Goal: Transaction & Acquisition: Register for event/course

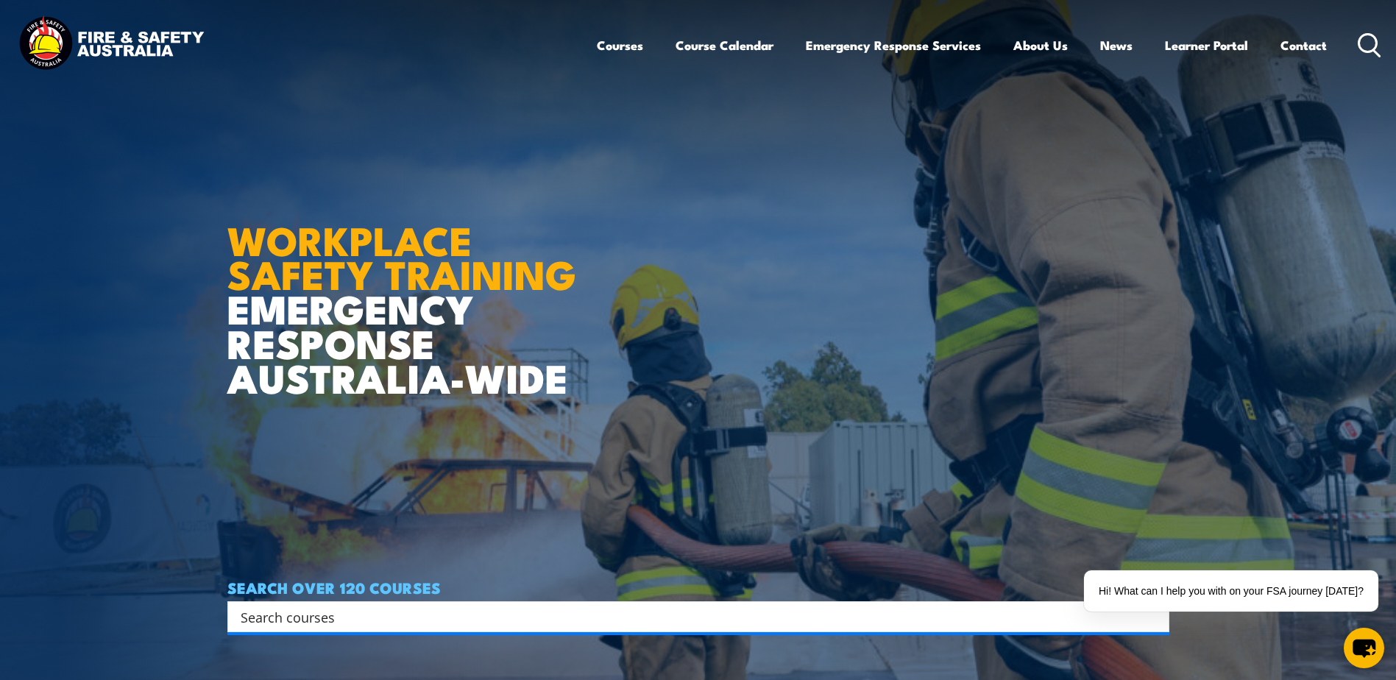
click at [610, 611] on input "Search input" at bounding box center [689, 617] width 896 height 22
type input "dangerou"
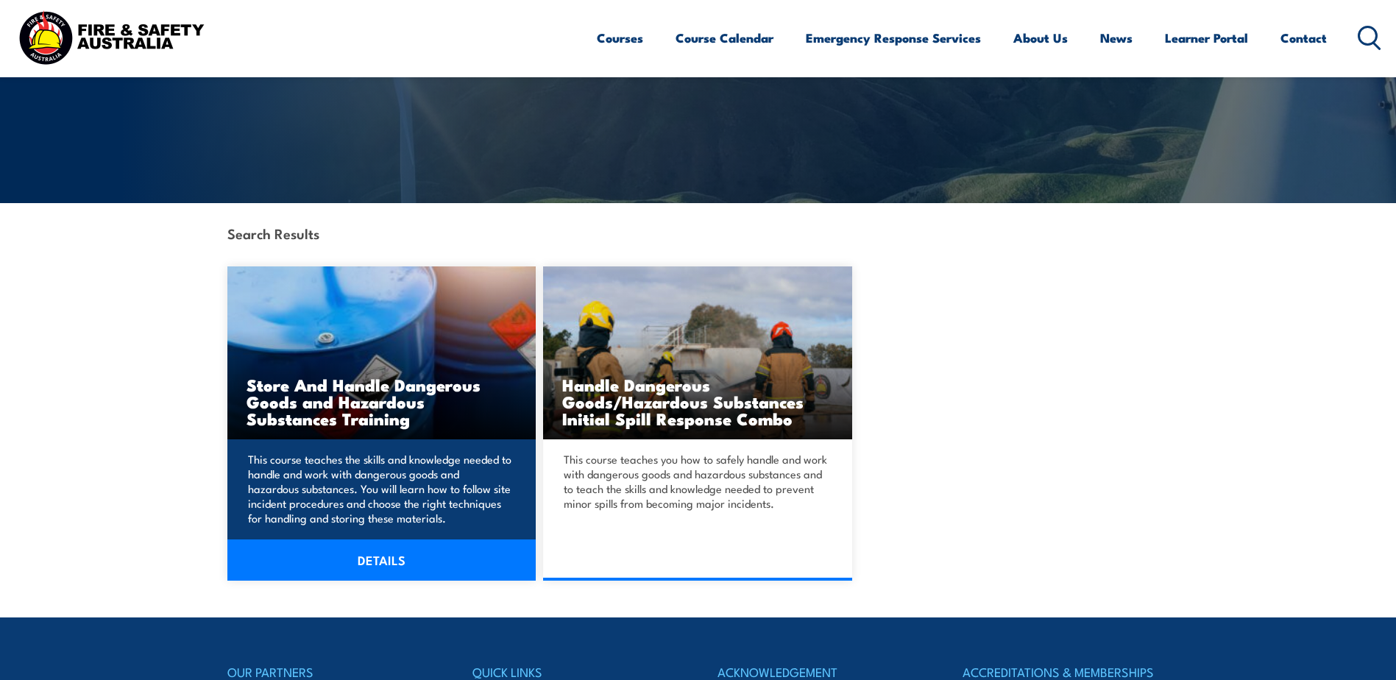
scroll to position [221, 0]
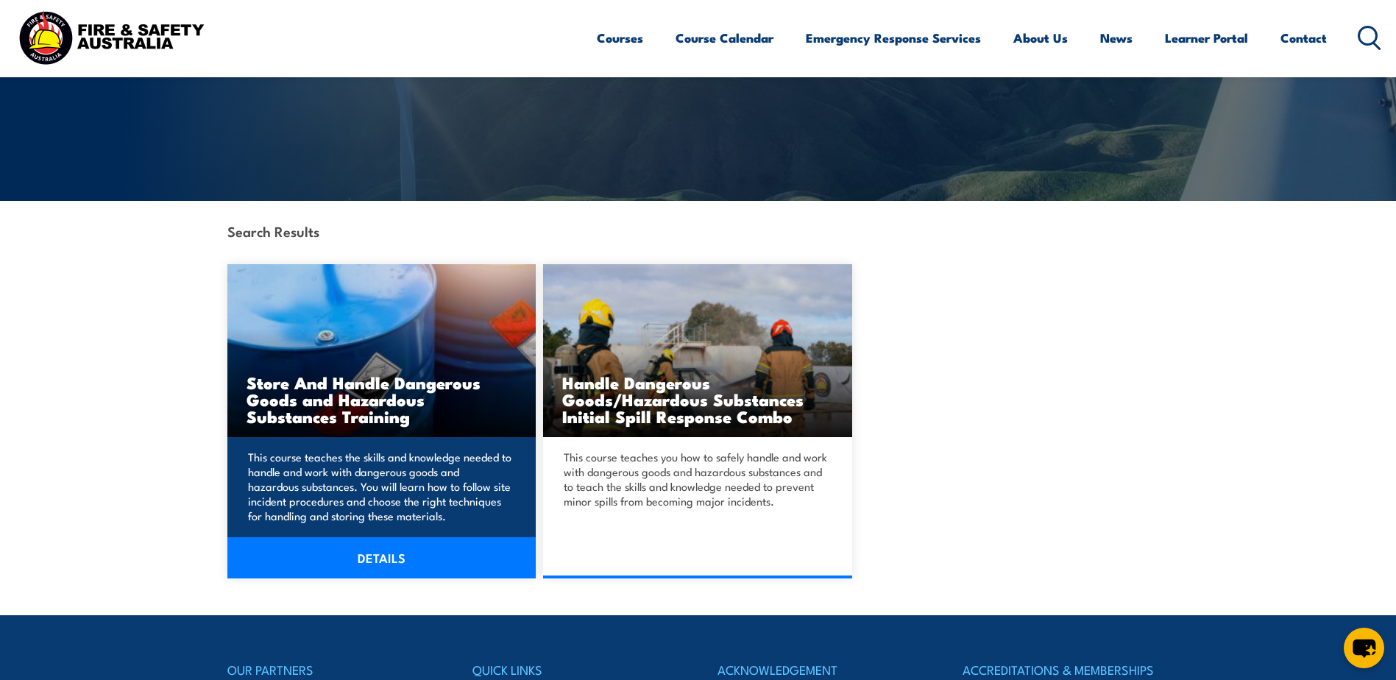
click at [394, 480] on p "This course teaches the skills and knowledge needed to handle and work with dan…" at bounding box center [379, 487] width 263 height 74
click at [397, 345] on img at bounding box center [381, 350] width 309 height 173
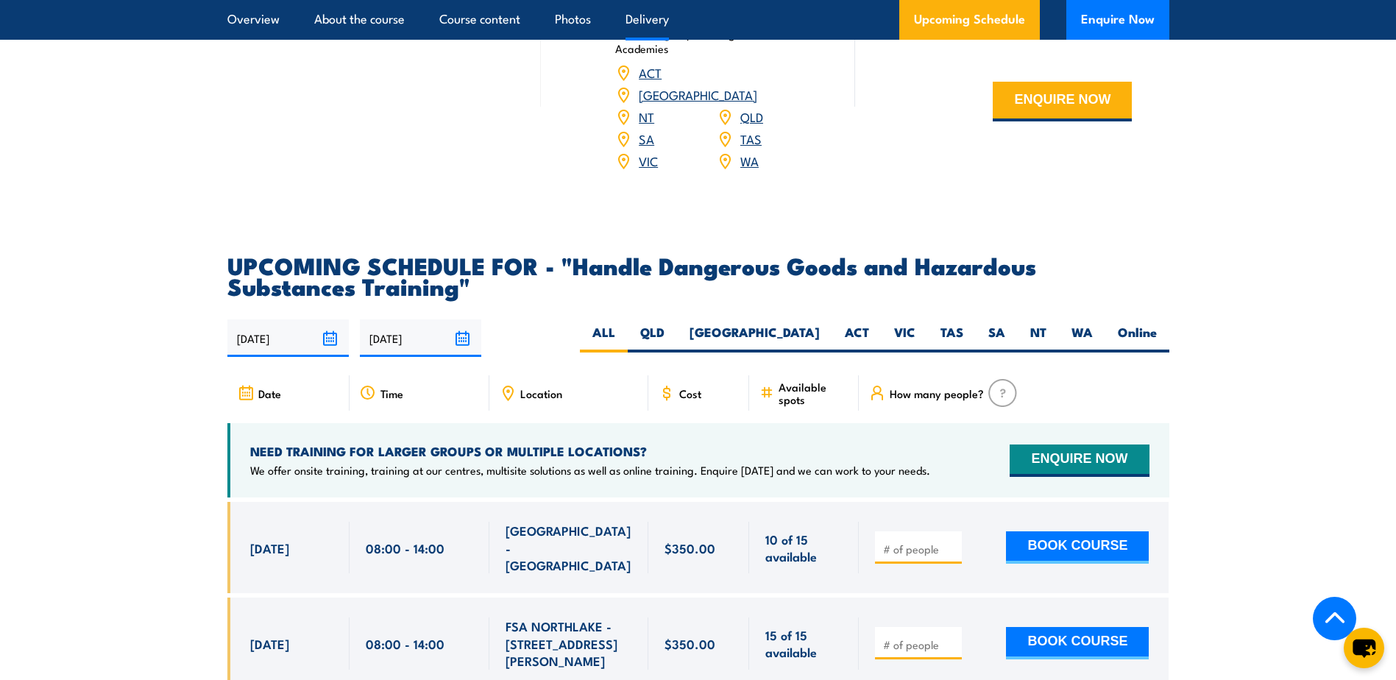
scroll to position [2060, 0]
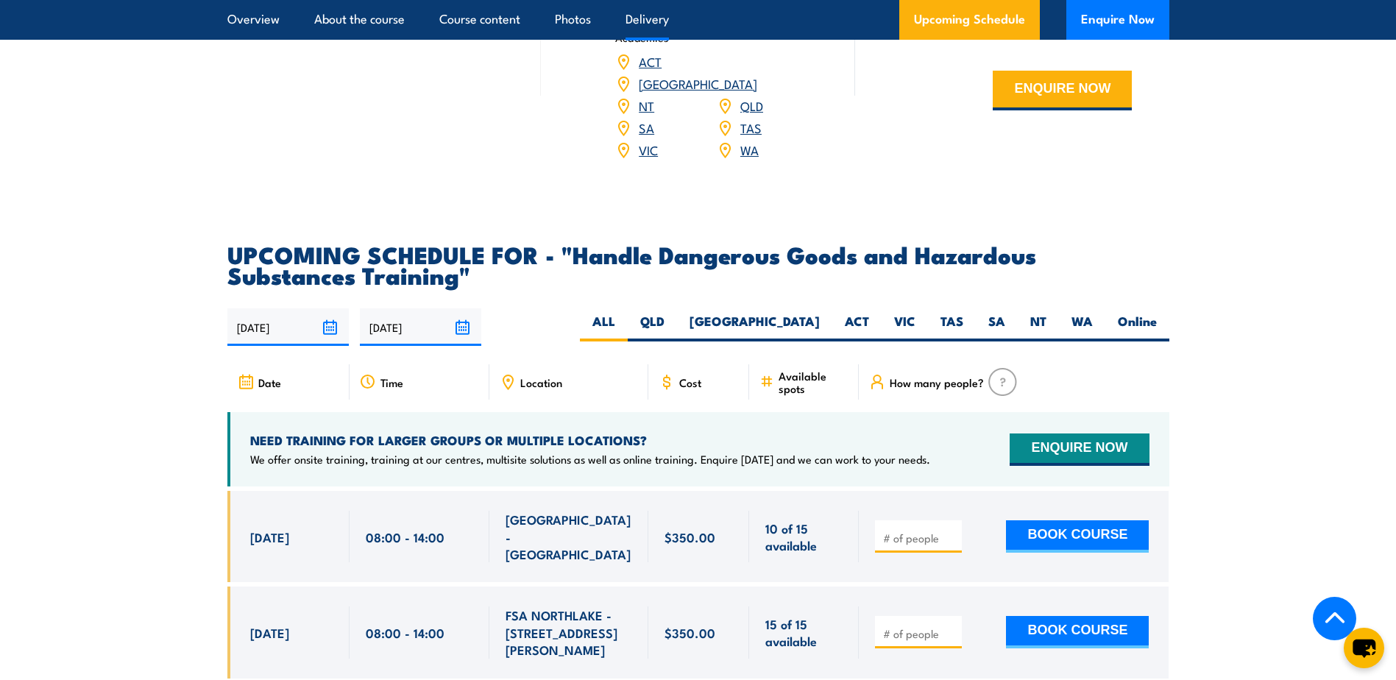
click at [740, 158] on link "WA" at bounding box center [749, 150] width 18 height 18
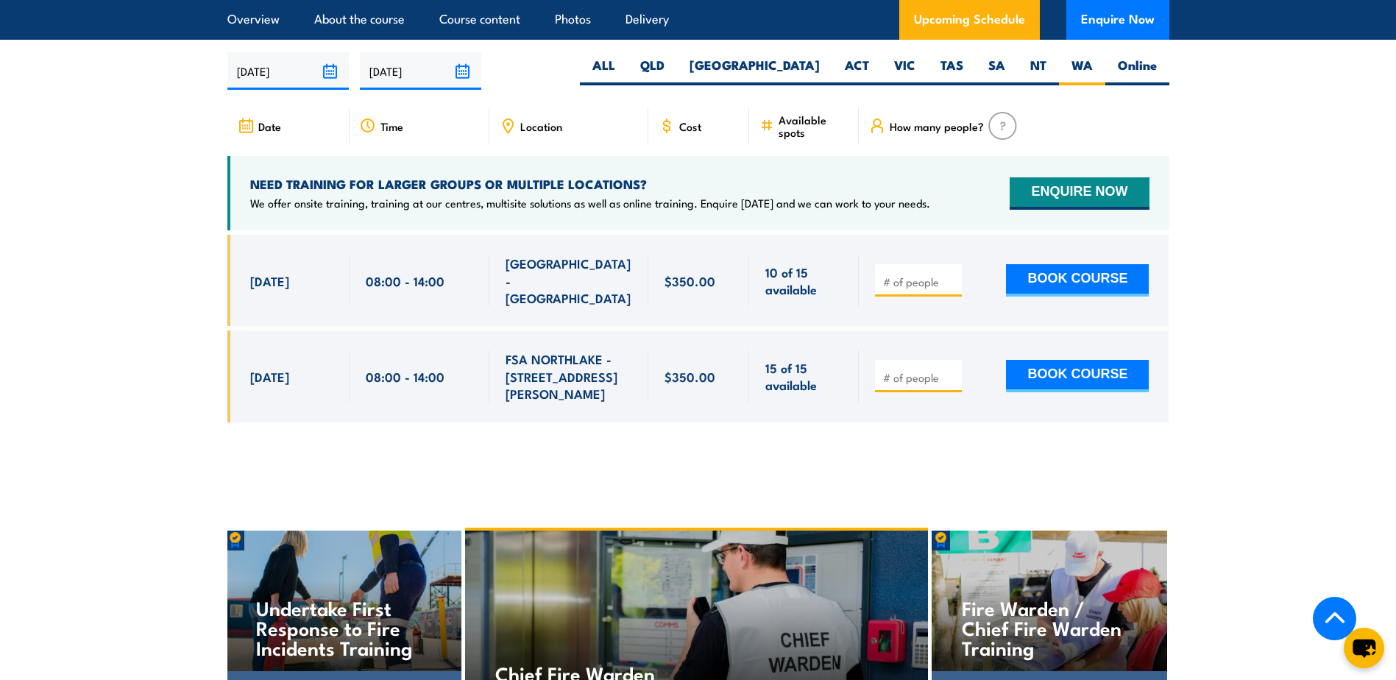
click at [912, 294] on div at bounding box center [918, 280] width 87 height 32
click at [917, 289] on input "number" at bounding box center [920, 281] width 74 height 15
type input "2"
click at [948, 368] on span at bounding box center [918, 376] width 77 height 17
click at [1082, 271] on button "BOOK COURSE" at bounding box center [1077, 280] width 143 height 32
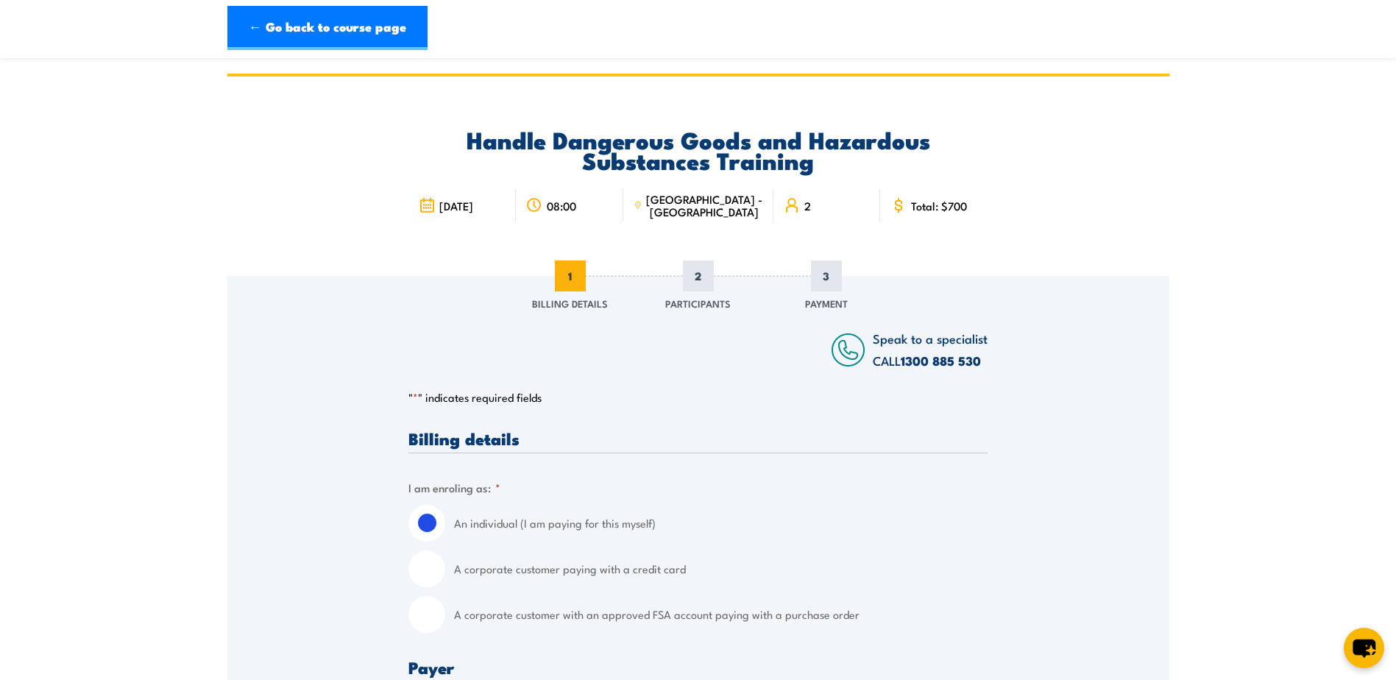
scroll to position [147, 0]
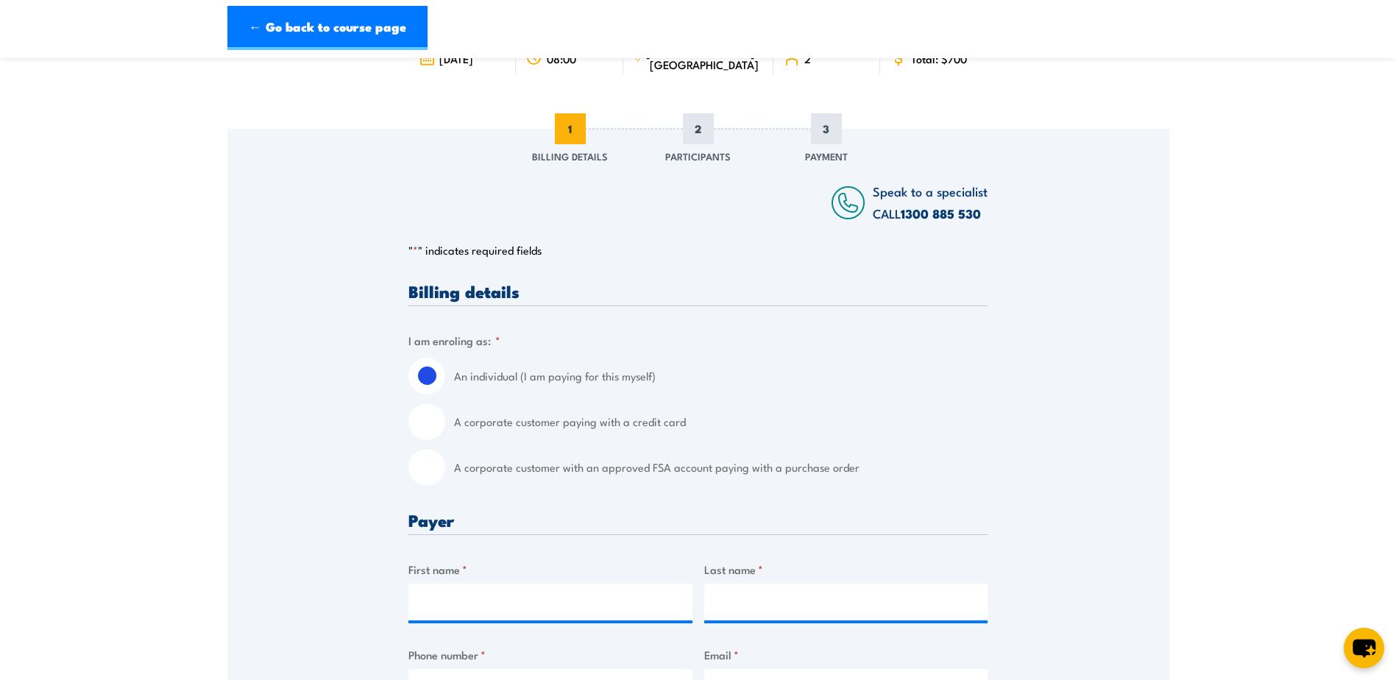
click at [537, 427] on label "A corporate customer paying with a credit card" at bounding box center [720, 421] width 533 height 37
click at [445, 427] on input "A corporate customer paying with a credit card" at bounding box center [426, 421] width 37 height 37
radio input "true"
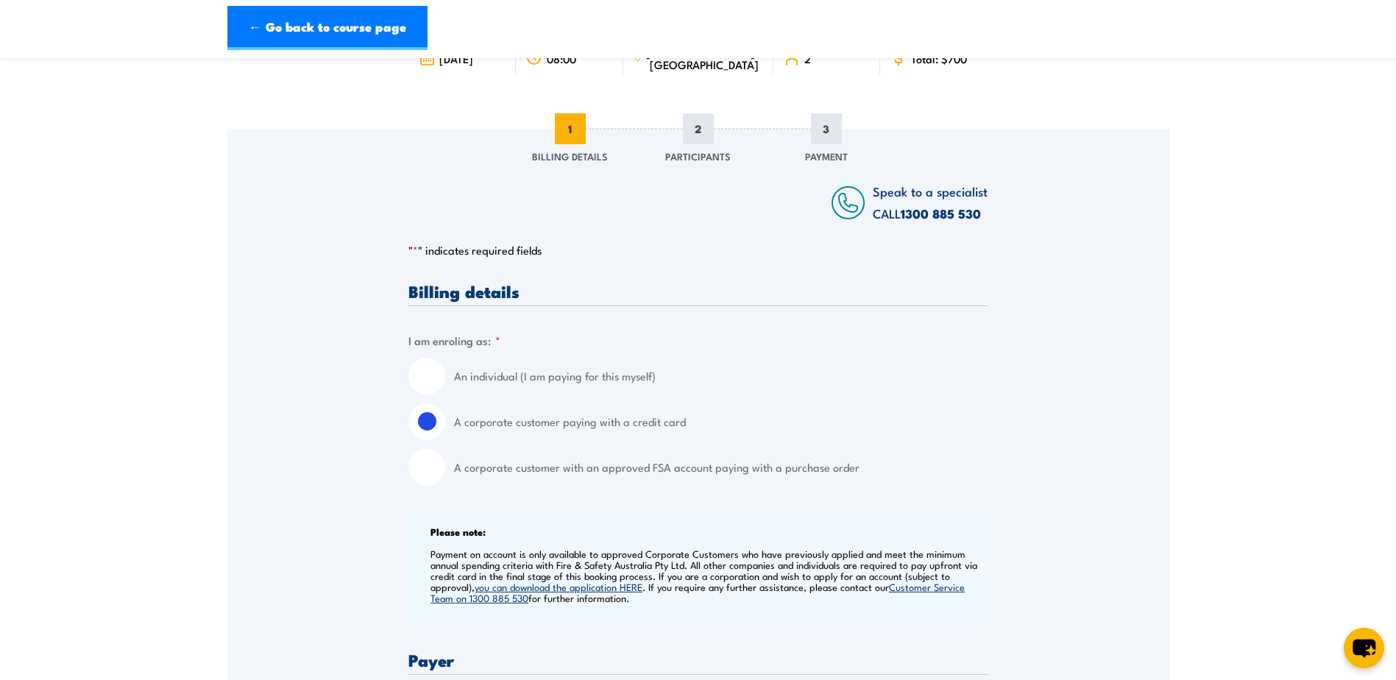
click at [425, 467] on input "A corporate customer with an approved FSA account paying with a purchase order" at bounding box center [426, 467] width 37 height 37
radio input "true"
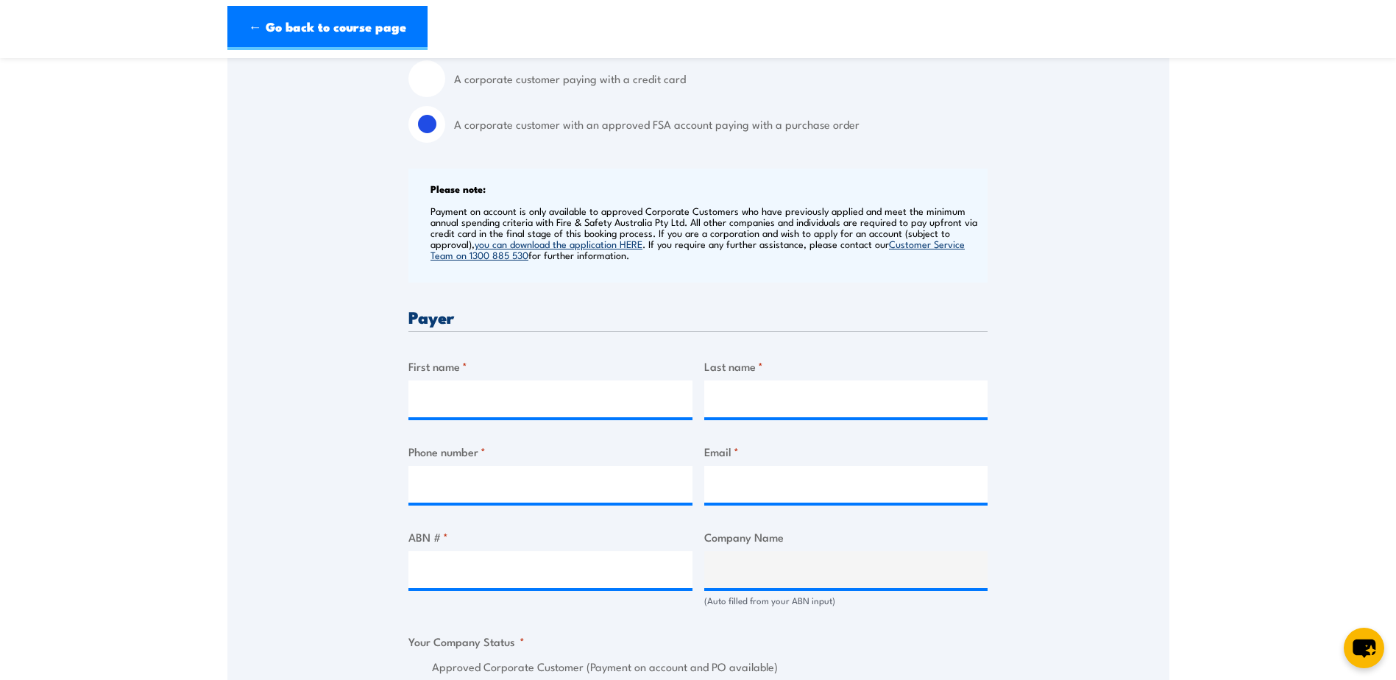
scroll to position [589, 0]
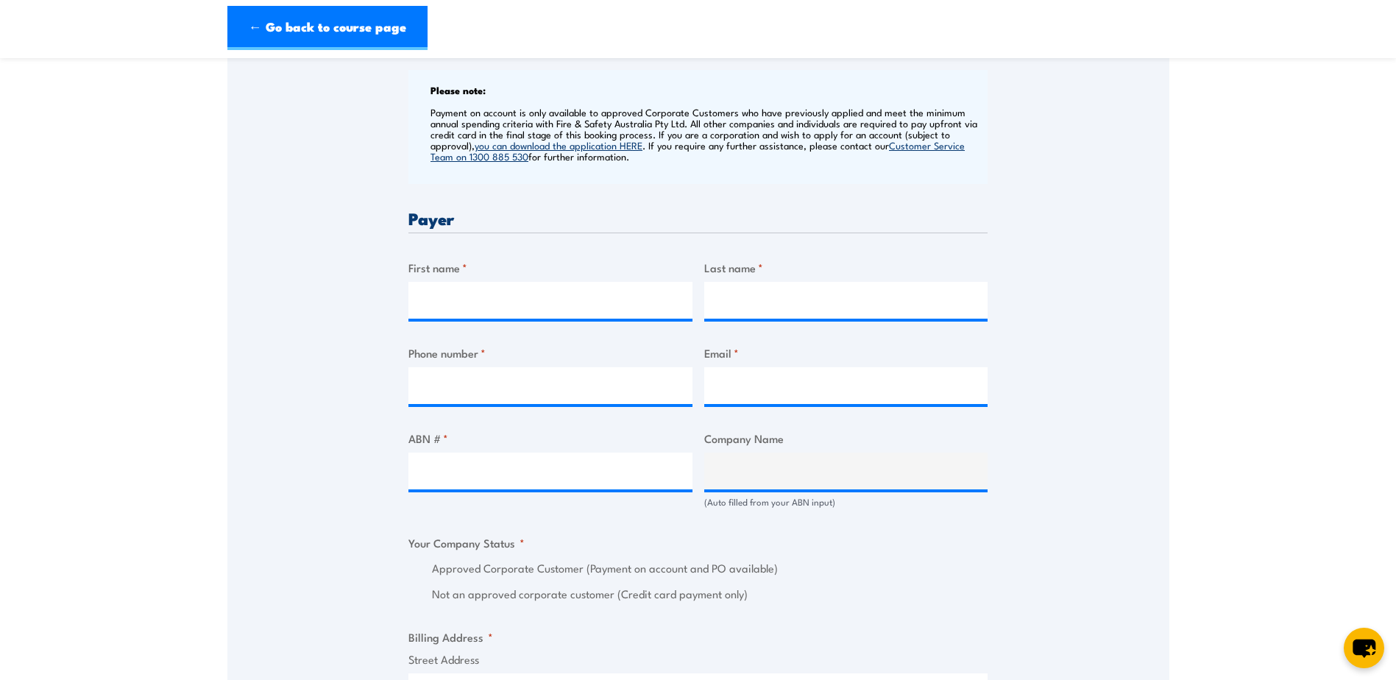
click at [344, 288] on div "Speak to a specialist CALL [PHONE_NUMBER] CALL [PHONE_NUMBER] " * " indicates r…" at bounding box center [698, 521] width 942 height 1669
click at [462, 306] on input "First name *" at bounding box center [550, 300] width 284 height 37
type input "[PERSON_NAME]"
type input "0412442331"
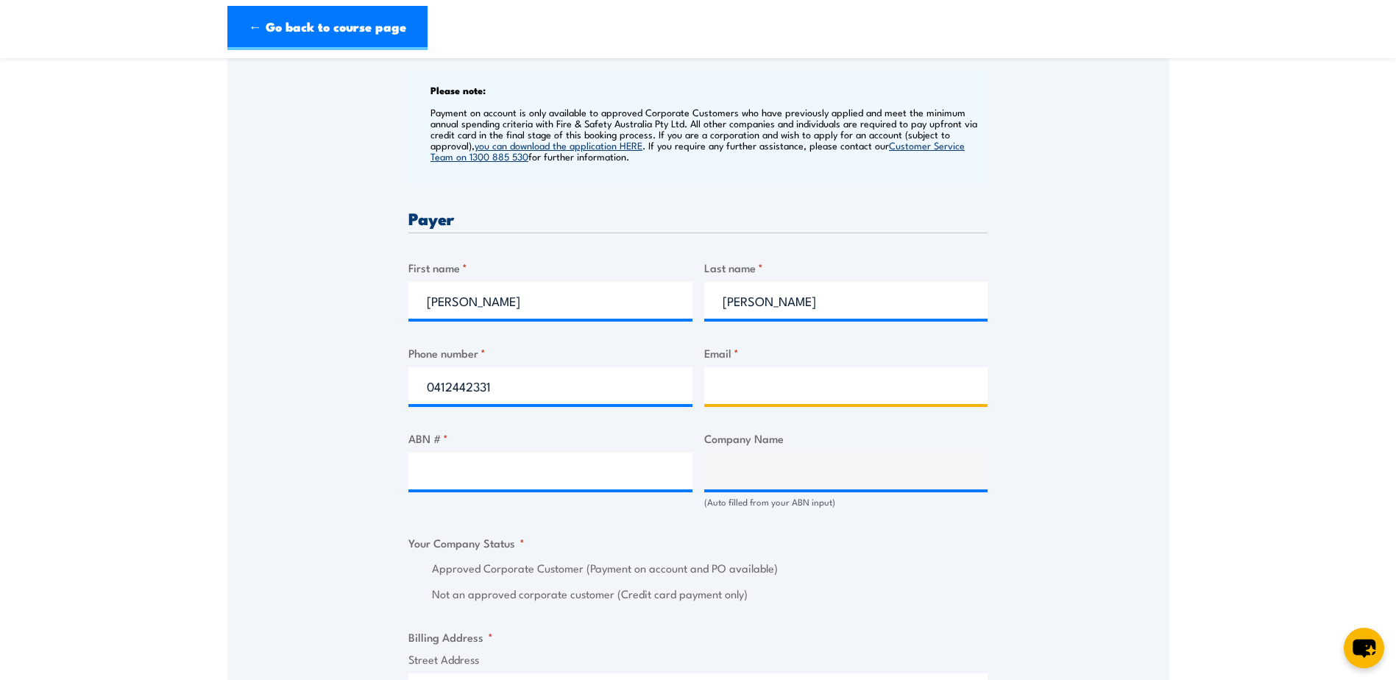
type input "[PERSON_NAME][EMAIL_ADDRESS][PERSON_NAME][PERSON_NAME][DOMAIN_NAME]"
click at [508, 494] on div "ABN # *" at bounding box center [550, 469] width 284 height 79
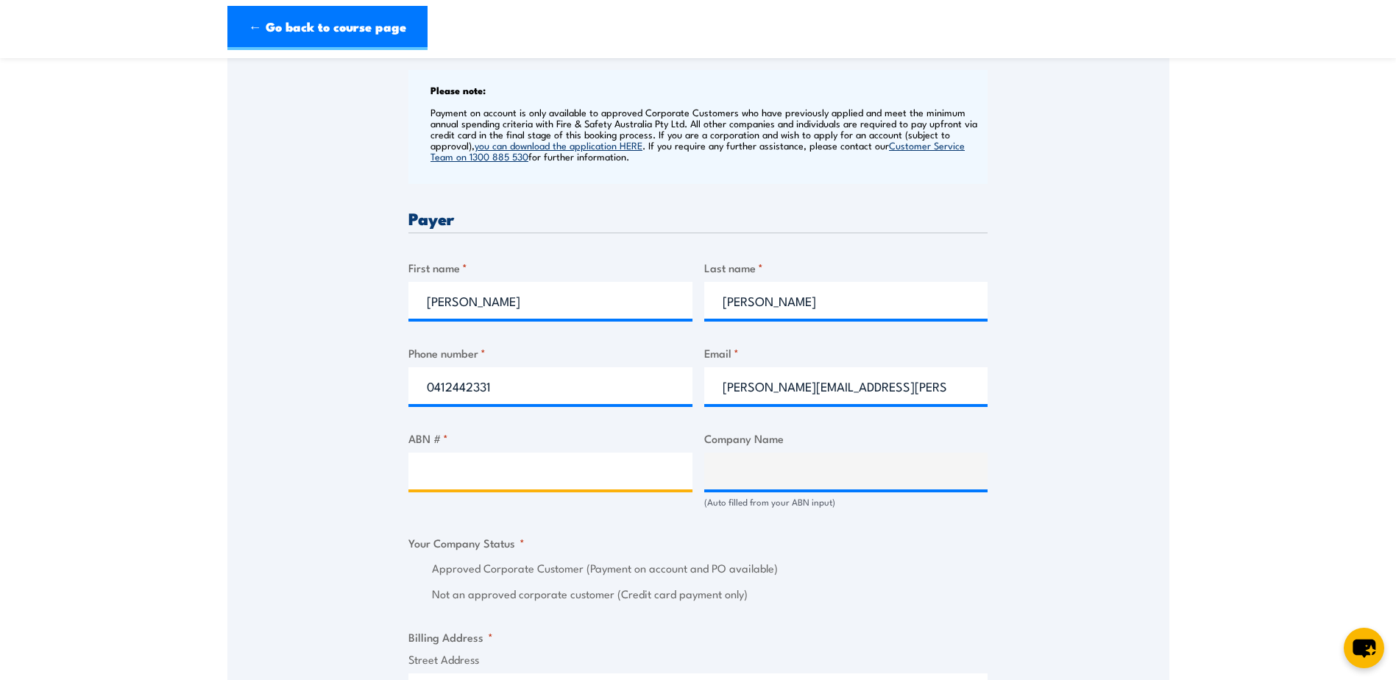
click at [519, 485] on input "ABN # *" at bounding box center [550, 470] width 284 height 37
click at [460, 460] on input "ABN # *" at bounding box center [550, 470] width 284 height 37
paste input "23 080 570 574"
type input "23 080 570 574"
type input "FENNER DUNLOP AUSTRALIA PTY. LTD."
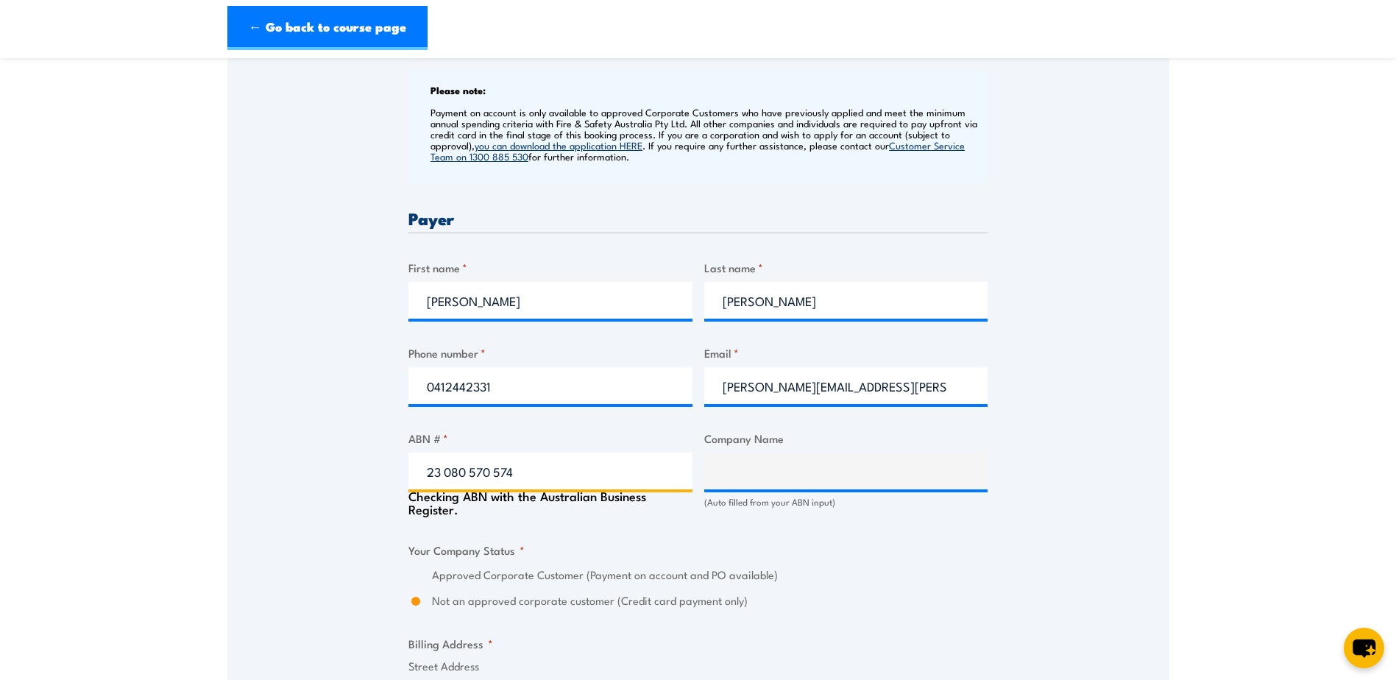
radio input "true"
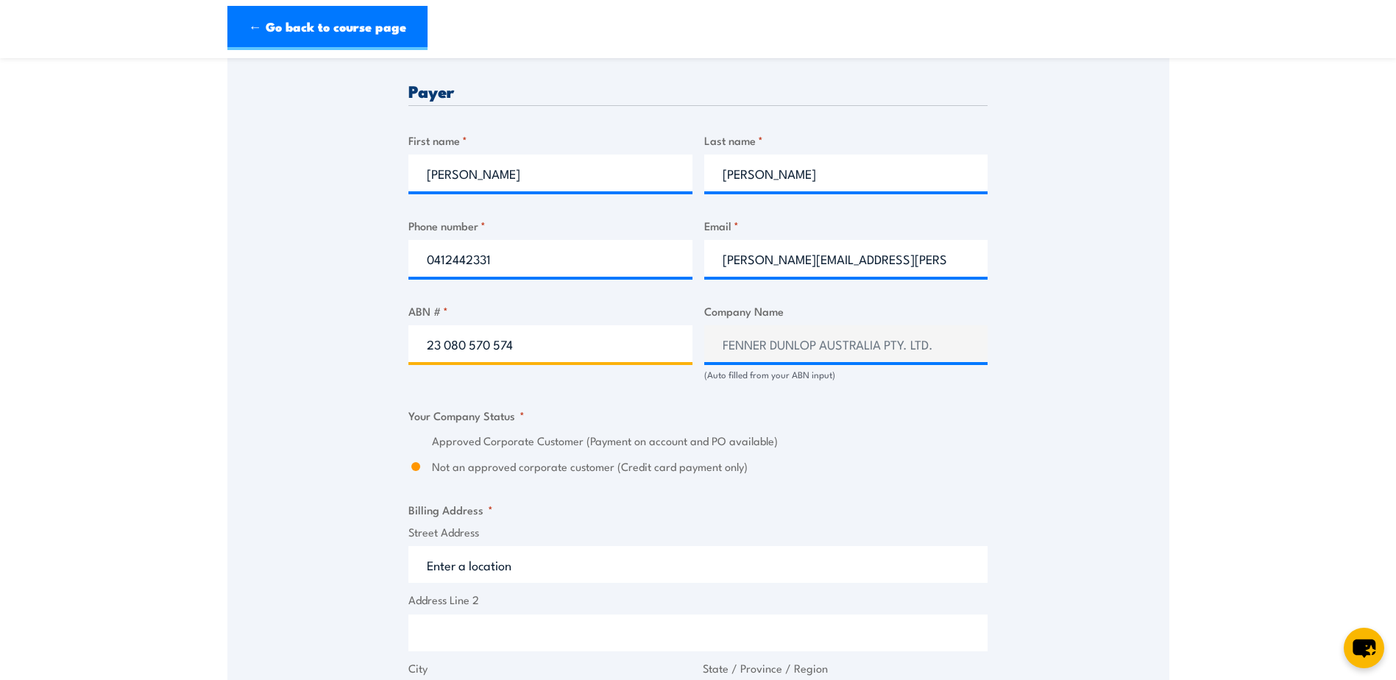
scroll to position [736, 0]
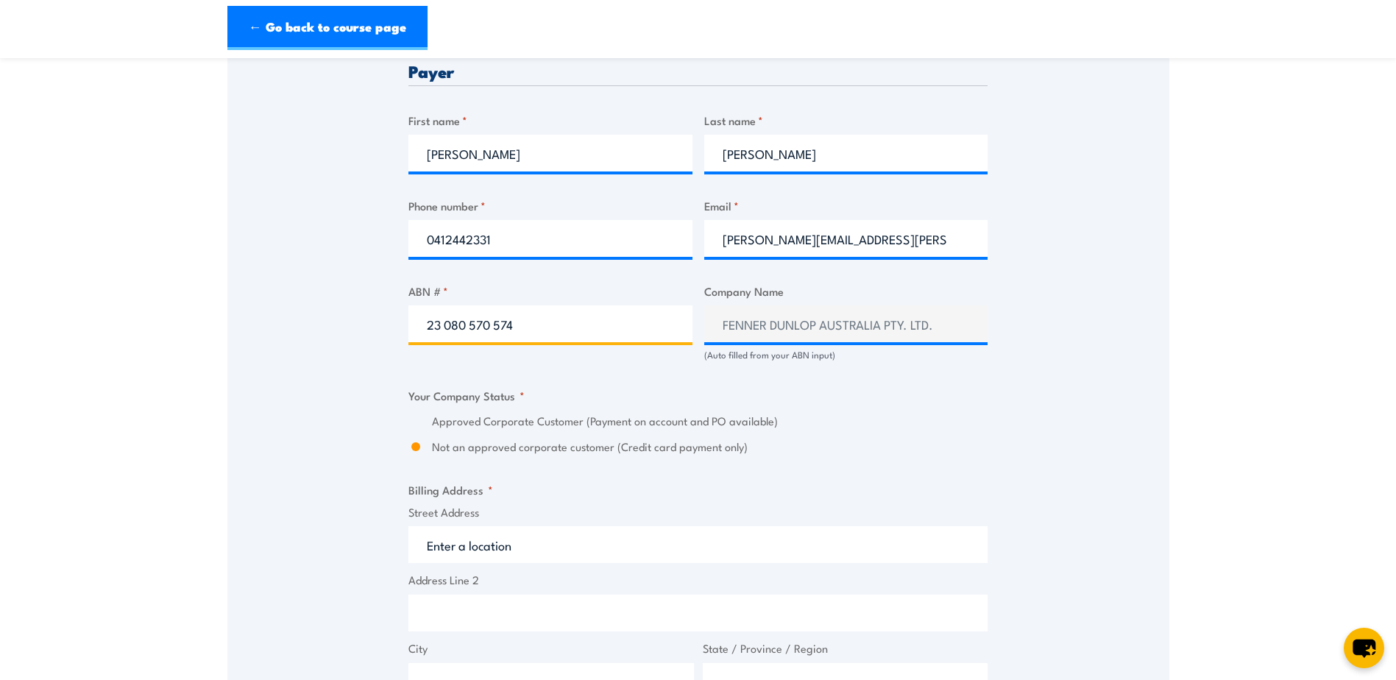
type input "23 080 570 574"
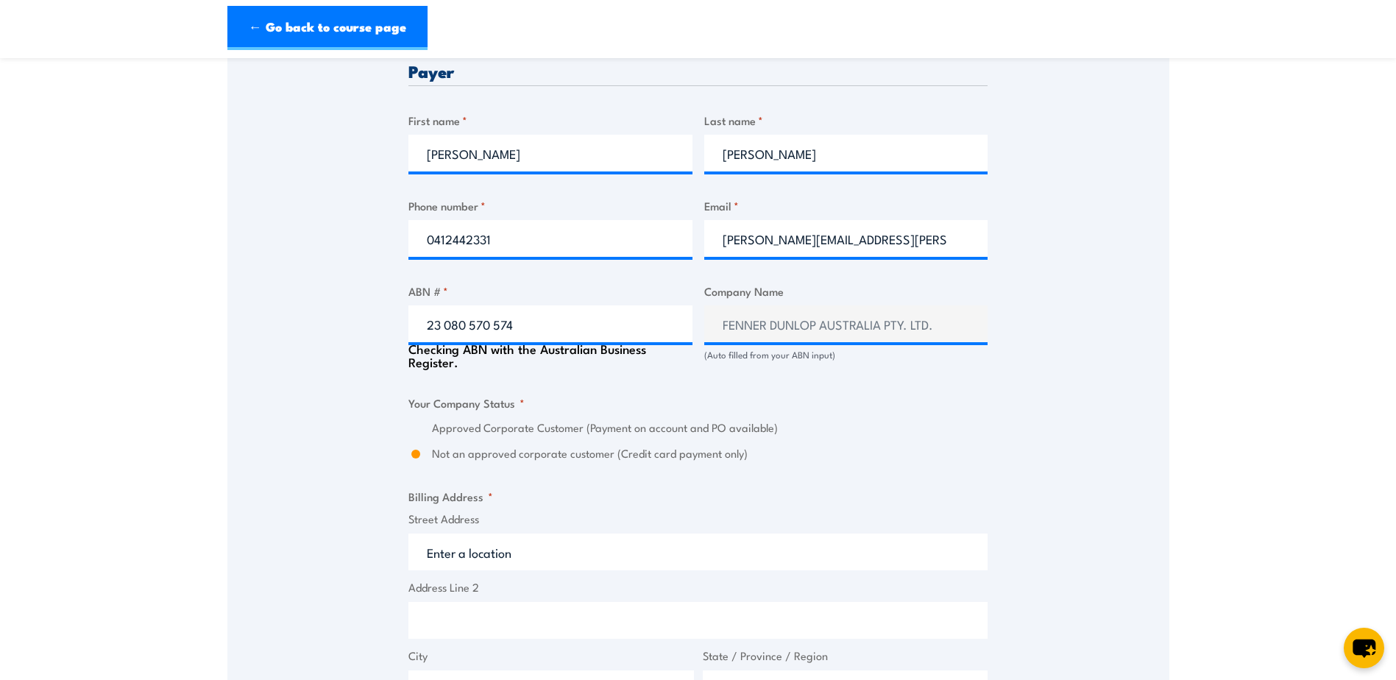
click at [497, 419] on fieldset "Your Company Status * Approved Corporate Customer (Payment on account and PO av…" at bounding box center [697, 428] width 579 height 68
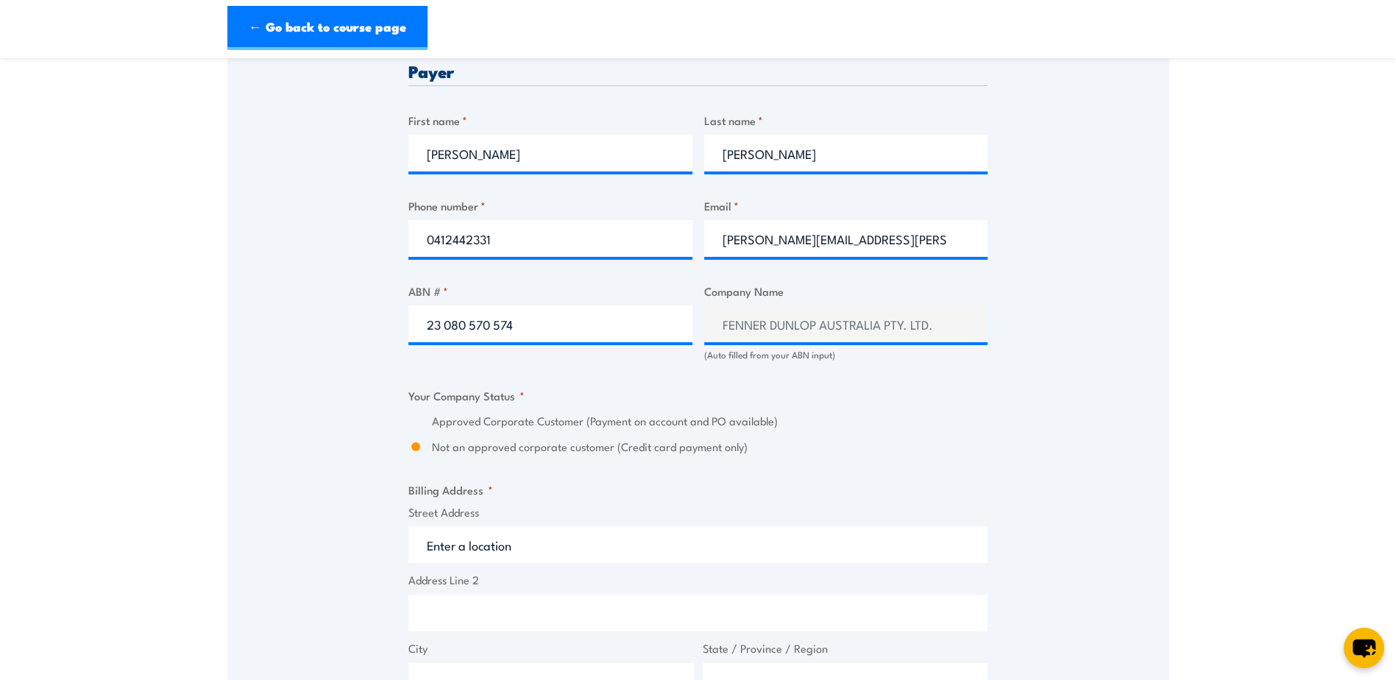
click at [818, 403] on fieldset "Your Company Status * Approved Corporate Customer (Payment on account and PO av…" at bounding box center [697, 421] width 579 height 68
click at [689, 422] on label "Approved Corporate Customer (Payment on account and PO available)" at bounding box center [709, 421] width 555 height 17
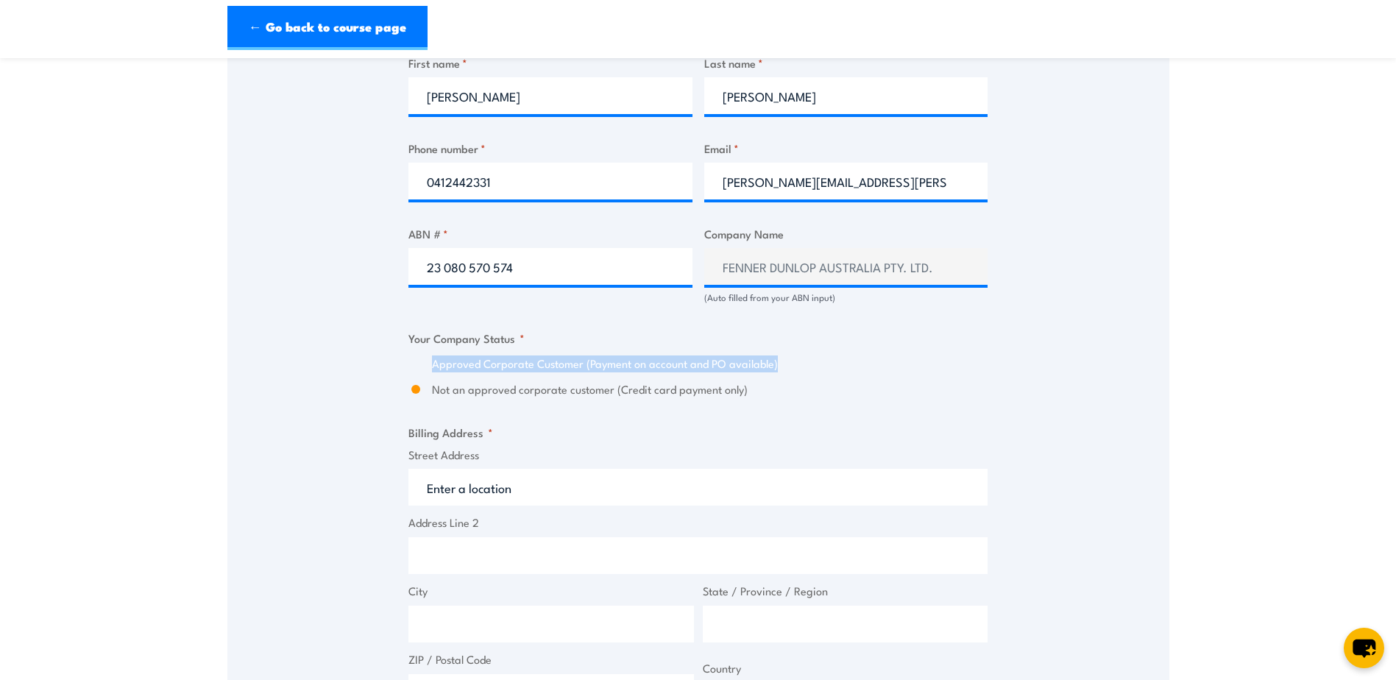
scroll to position [883, 0]
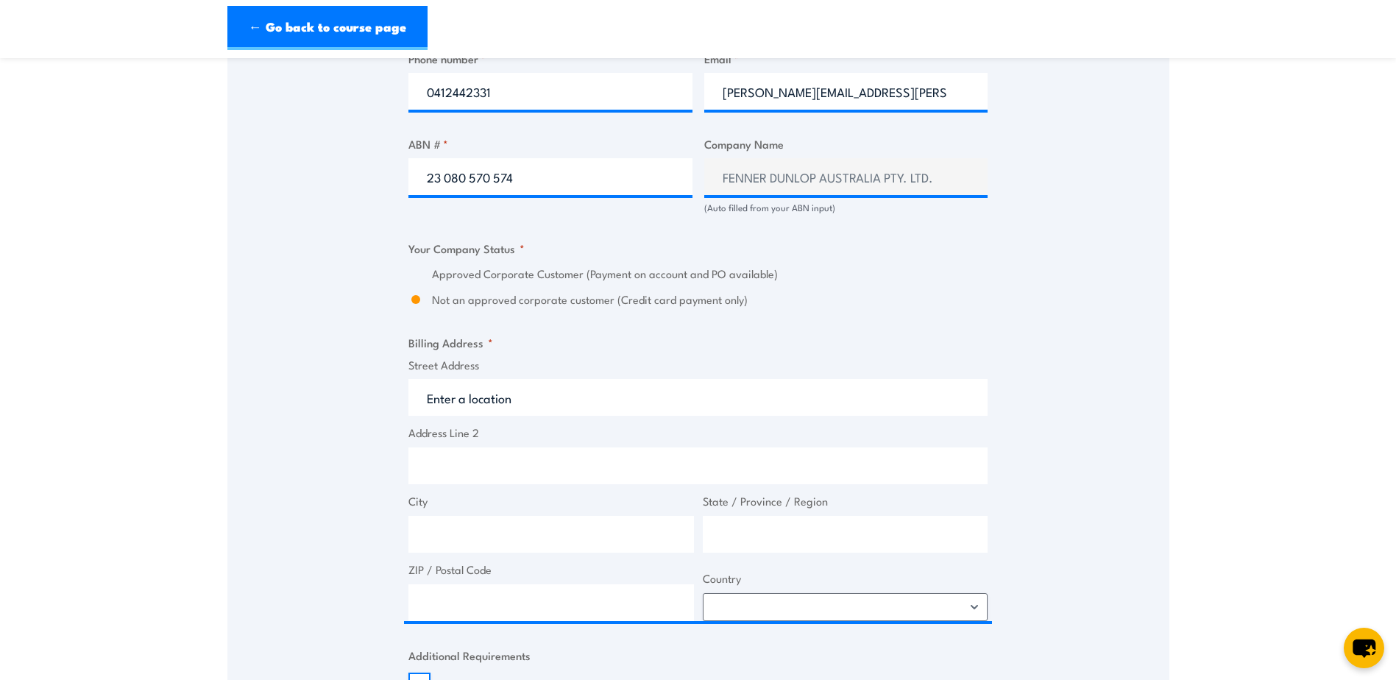
click at [413, 284] on div "Approved Corporate Customer (Payment on account and PO available) Not an approv…" at bounding box center [697, 287] width 579 height 43
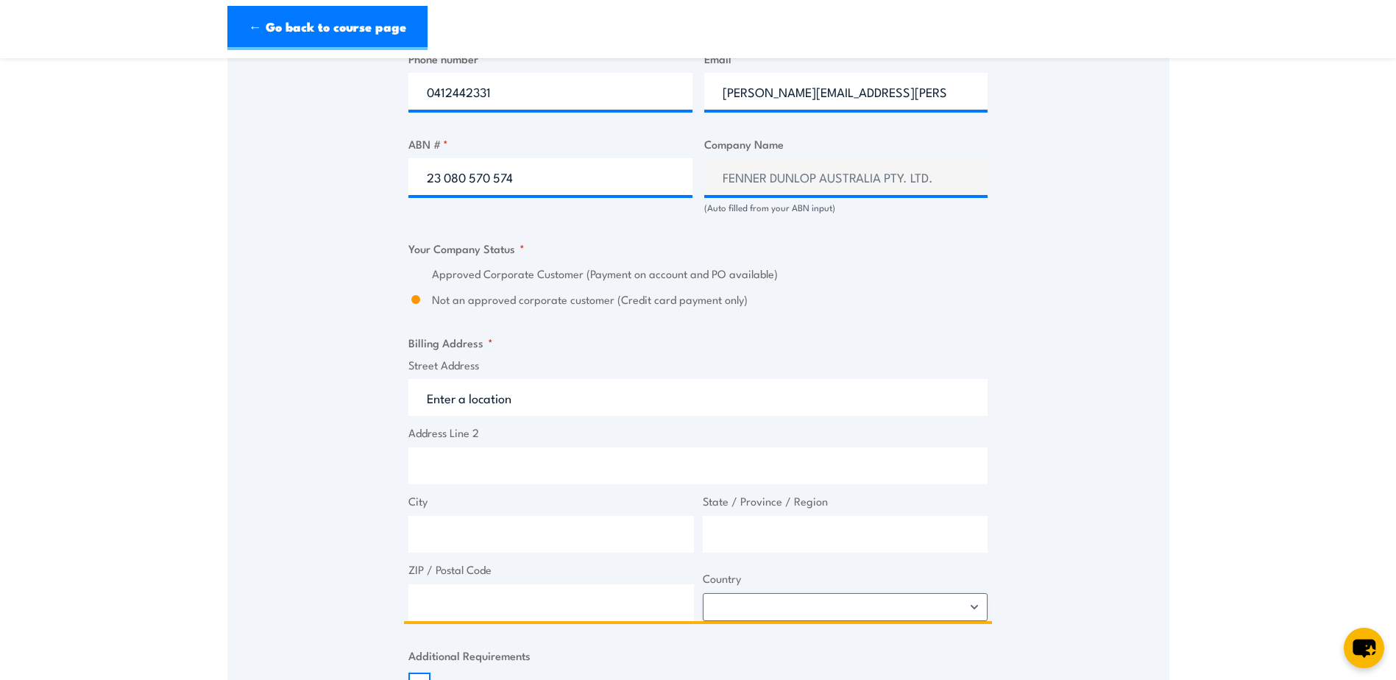
click at [604, 408] on input "Street Address" at bounding box center [697, 397] width 579 height 37
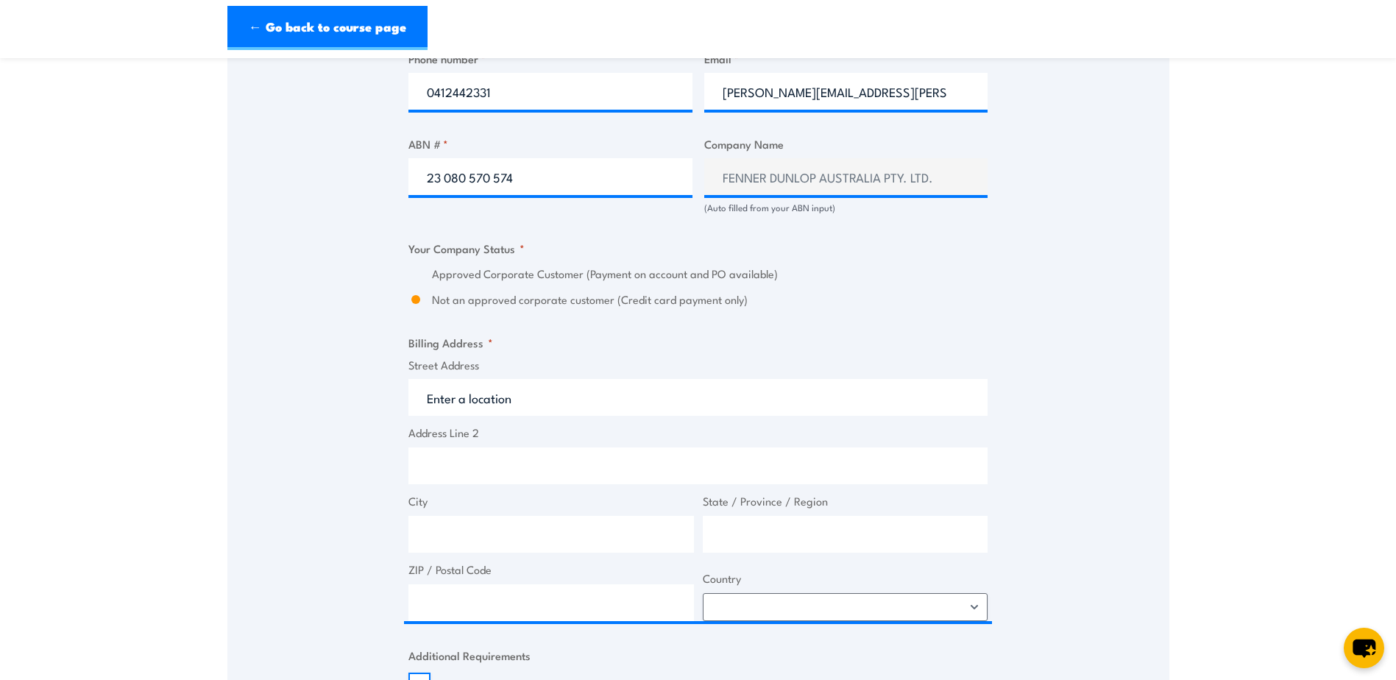
click at [863, 349] on fieldset "Billing Address * Street Address Address Line 2 City State / Province / Region …" at bounding box center [697, 477] width 579 height 287
